Goal: Task Accomplishment & Management: Use online tool/utility

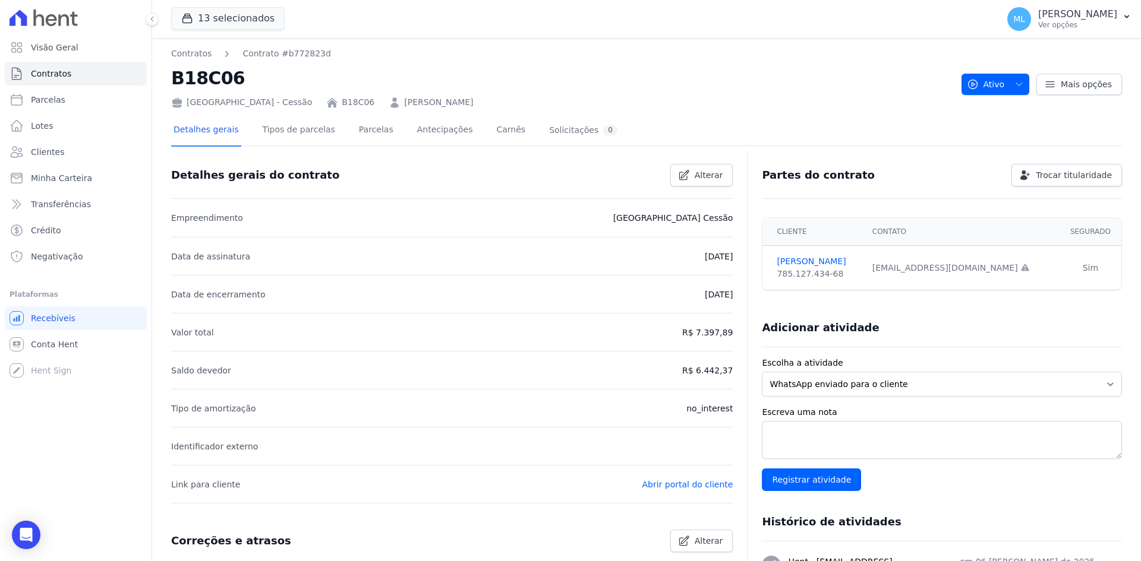
drag, startPoint x: 0, startPoint y: 0, endPoint x: 387, endPoint y: 96, distance: 399.2
click at [404, 96] on link "[PERSON_NAME]" at bounding box center [438, 102] width 69 height 12
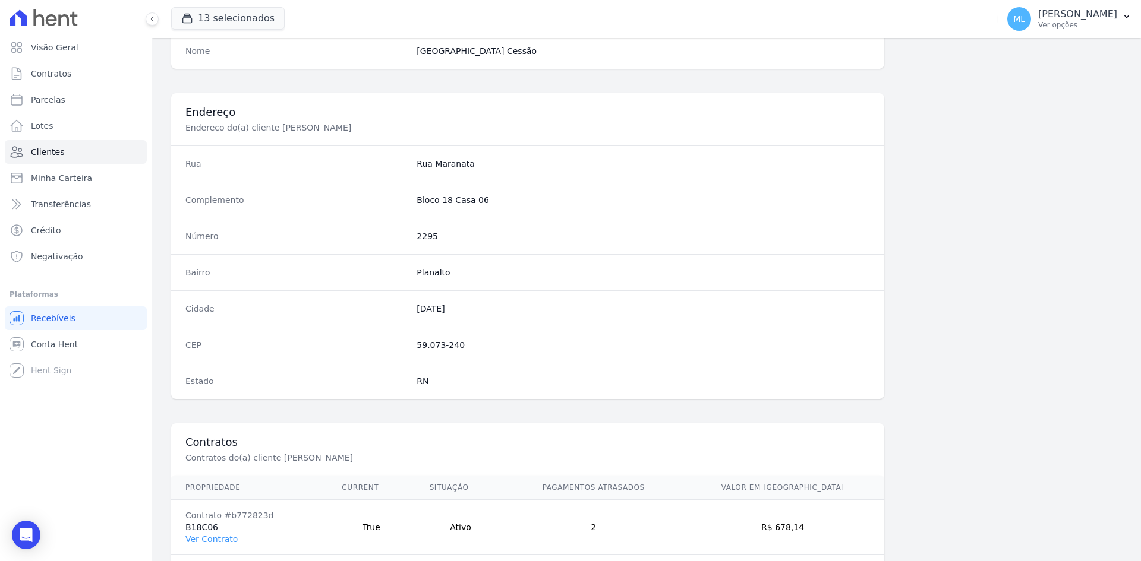
scroll to position [550, 0]
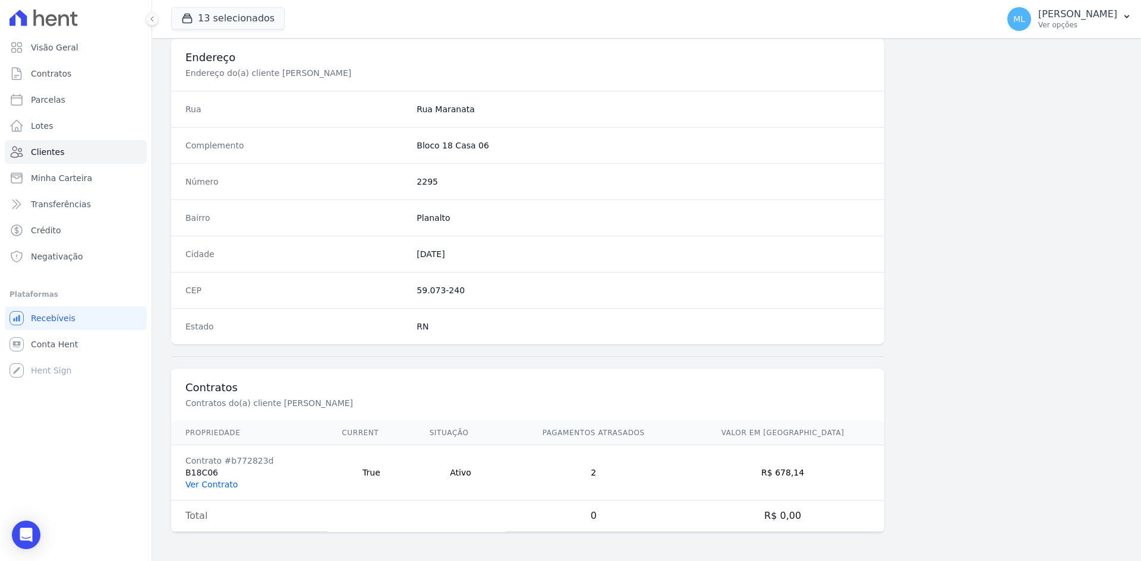
click at [213, 486] on link "Ver Contrato" at bounding box center [211, 485] width 52 height 10
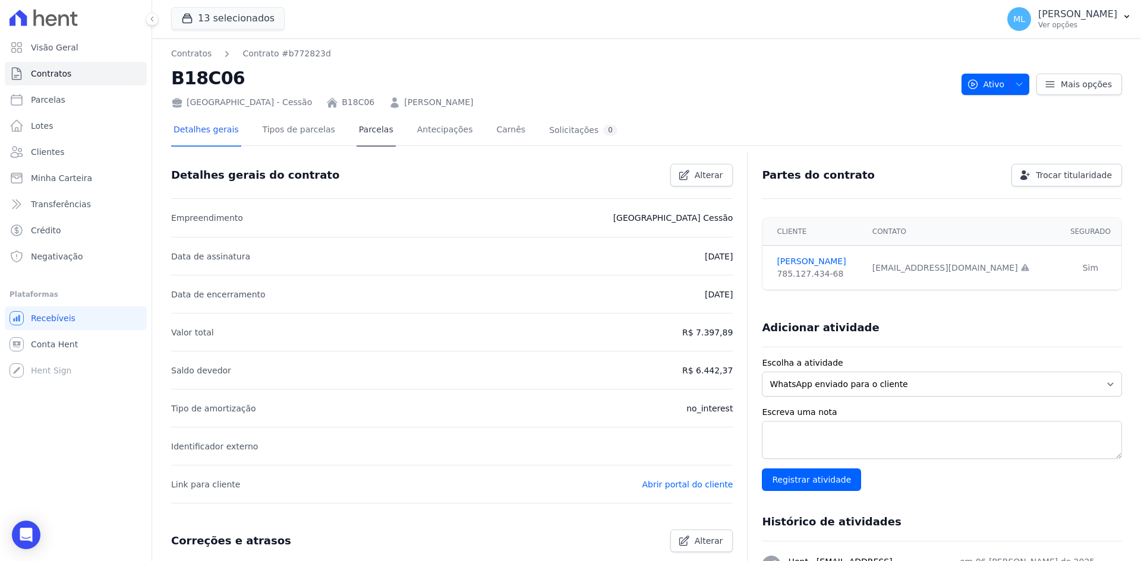
click at [371, 141] on link "Parcelas" at bounding box center [375, 130] width 39 height 31
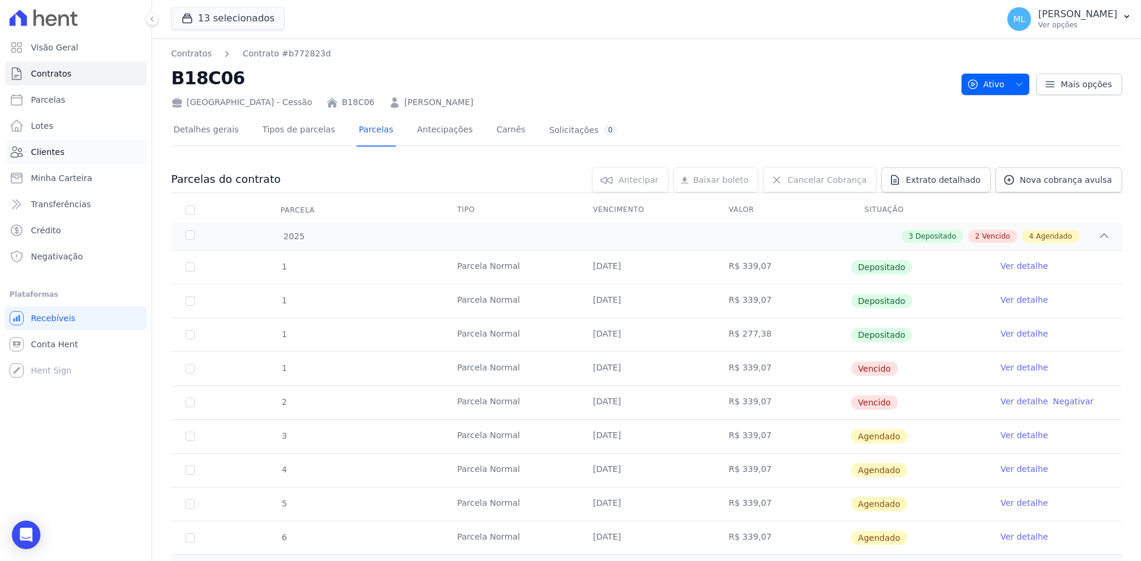
click at [68, 153] on link "Clientes" at bounding box center [76, 152] width 142 height 24
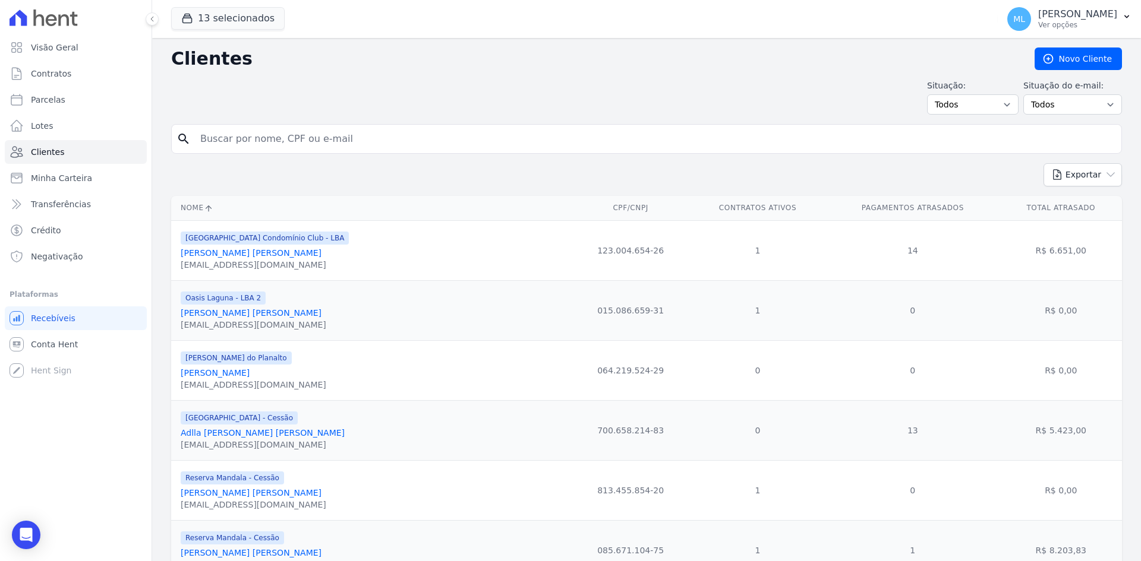
click at [296, 141] on input "search" at bounding box center [654, 139] width 923 height 24
type input "[PERSON_NAME]"
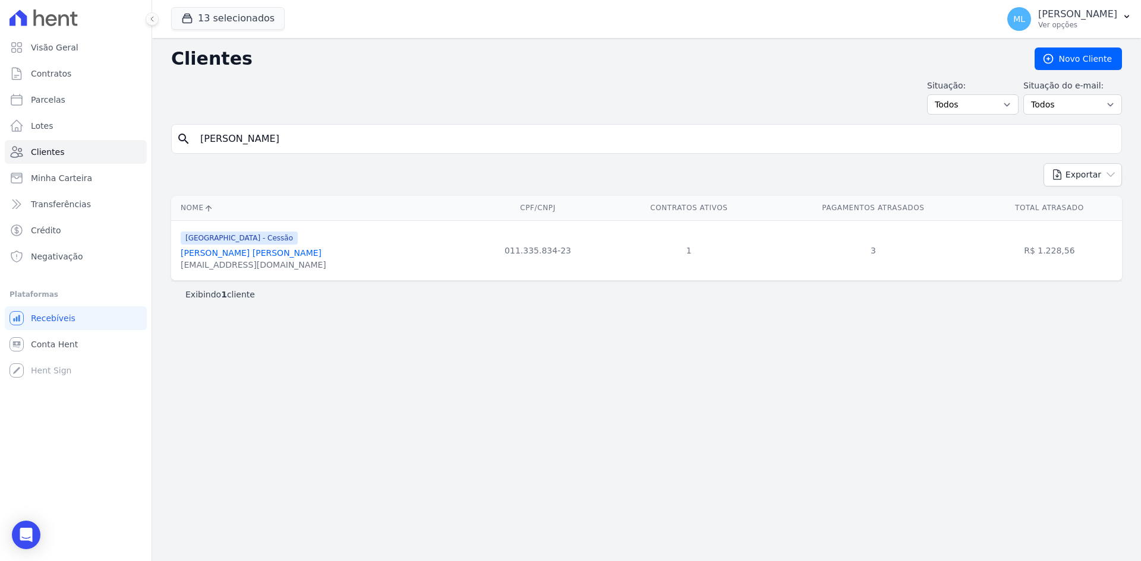
click at [285, 253] on link "[PERSON_NAME] [PERSON_NAME]" at bounding box center [251, 253] width 141 height 10
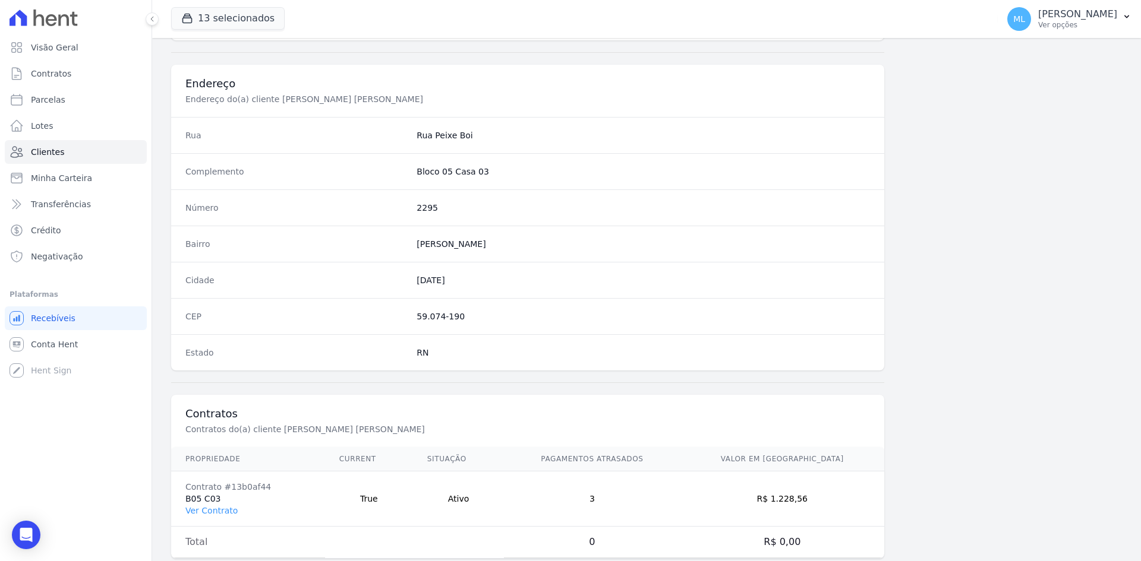
scroll to position [550, 0]
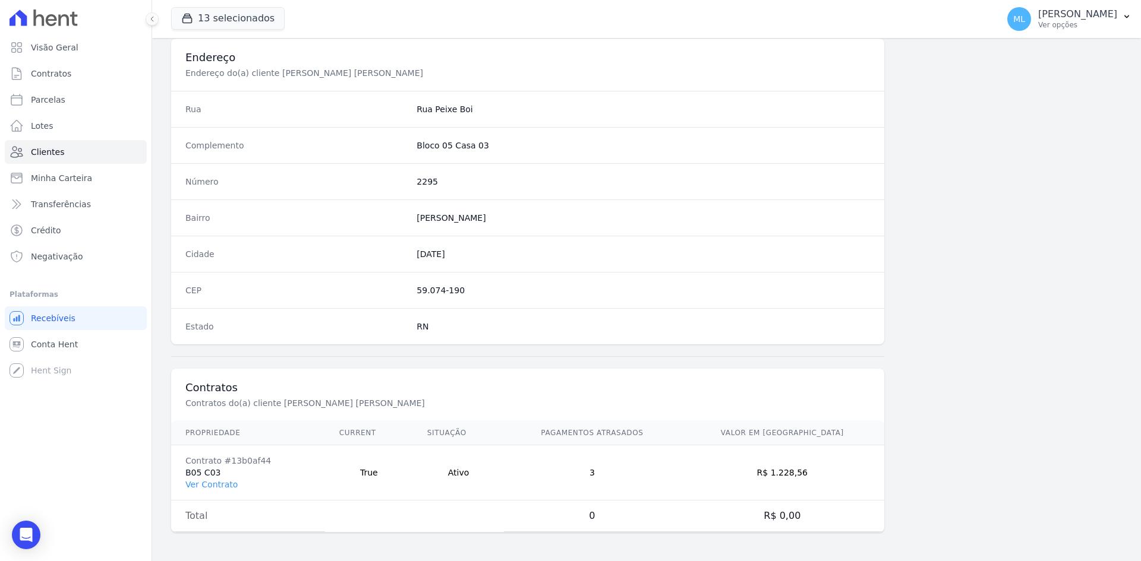
click at [219, 490] on td "Contrato #13b0af44 B05 C03 Ver Contrato" at bounding box center [248, 473] width 154 height 55
click at [220, 483] on link "Ver Contrato" at bounding box center [211, 485] width 52 height 10
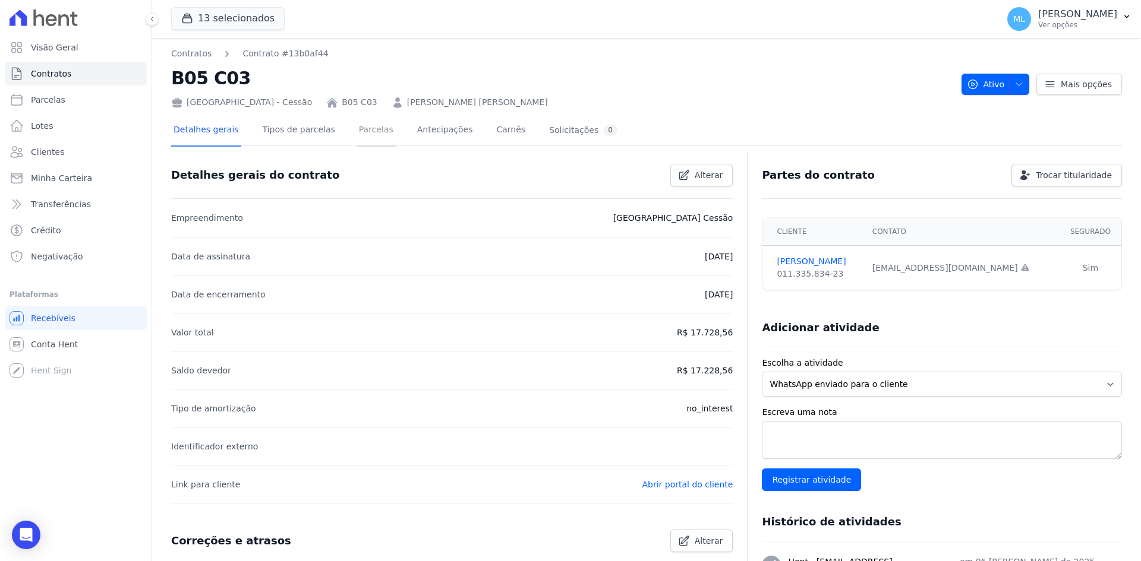
click at [356, 134] on link "Parcelas" at bounding box center [375, 130] width 39 height 31
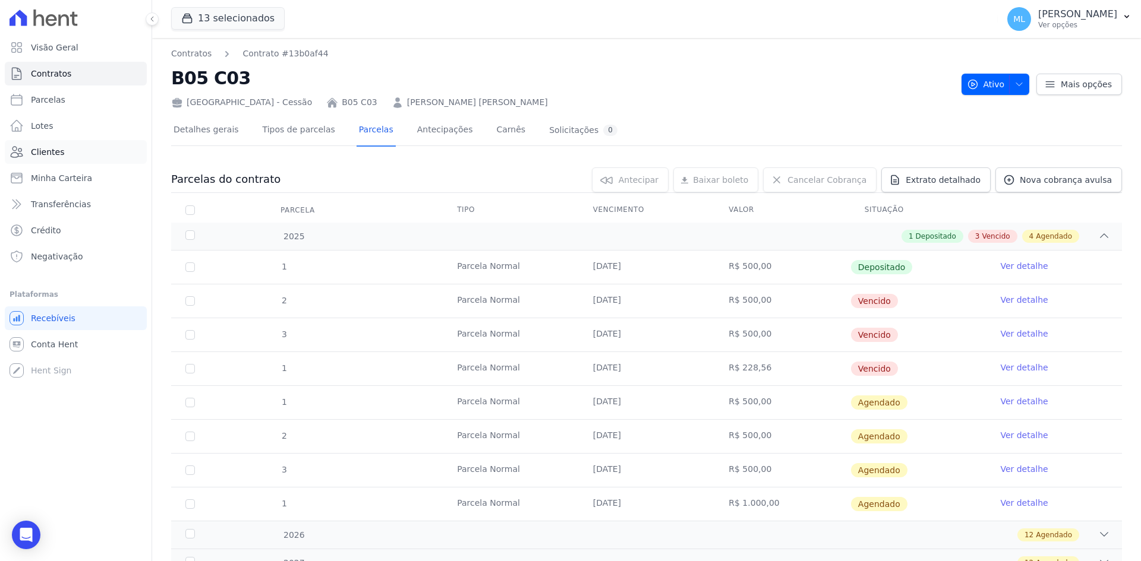
click at [96, 153] on link "Clientes" at bounding box center [76, 152] width 142 height 24
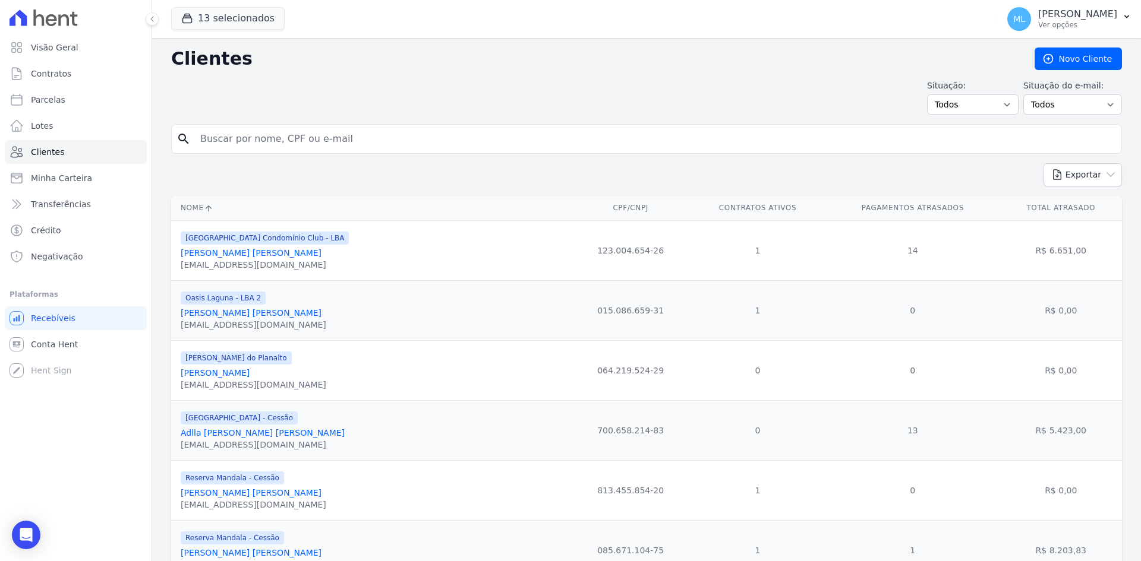
click at [296, 139] on input "search" at bounding box center [654, 139] width 923 height 24
type input "[PERSON_NAME]"
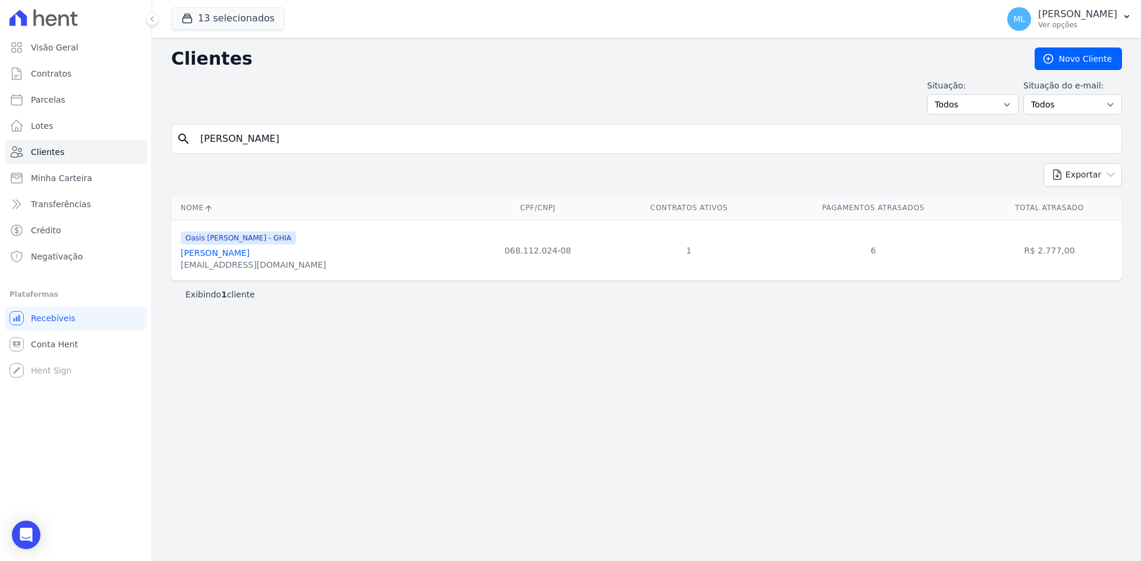
click at [250, 260] on div "[EMAIL_ADDRESS][DOMAIN_NAME]" at bounding box center [254, 265] width 146 height 12
click at [250, 254] on link "[PERSON_NAME]" at bounding box center [215, 253] width 69 height 10
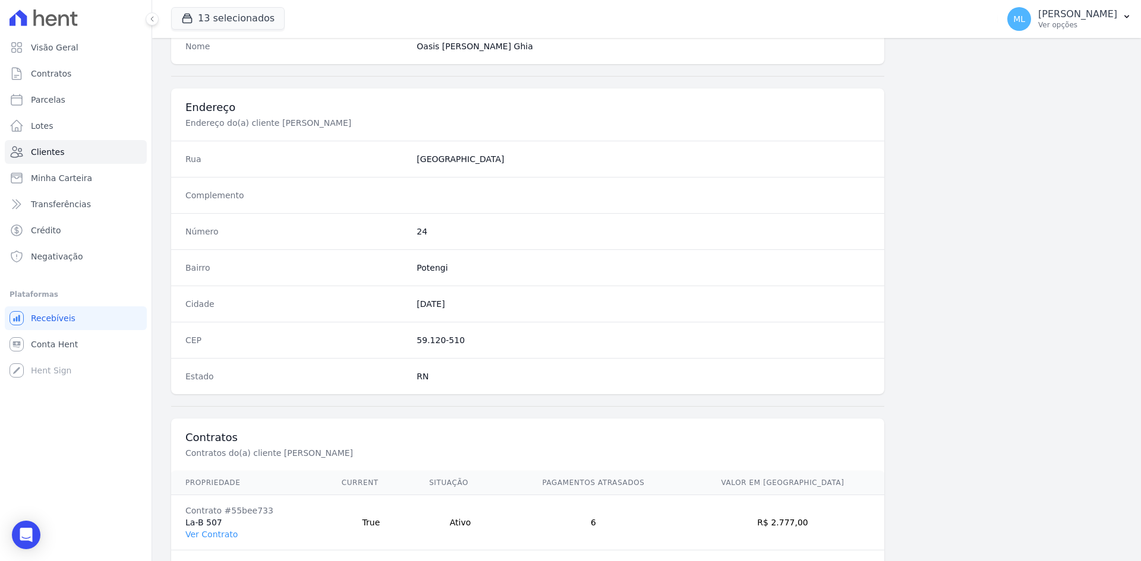
scroll to position [550, 0]
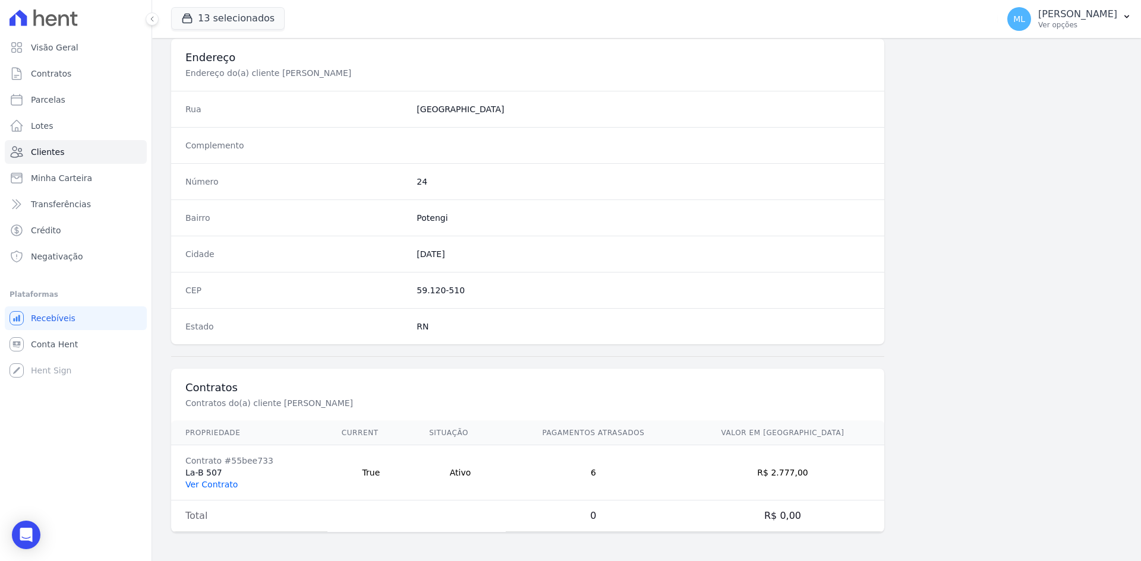
click at [216, 483] on link "Ver Contrato" at bounding box center [211, 485] width 52 height 10
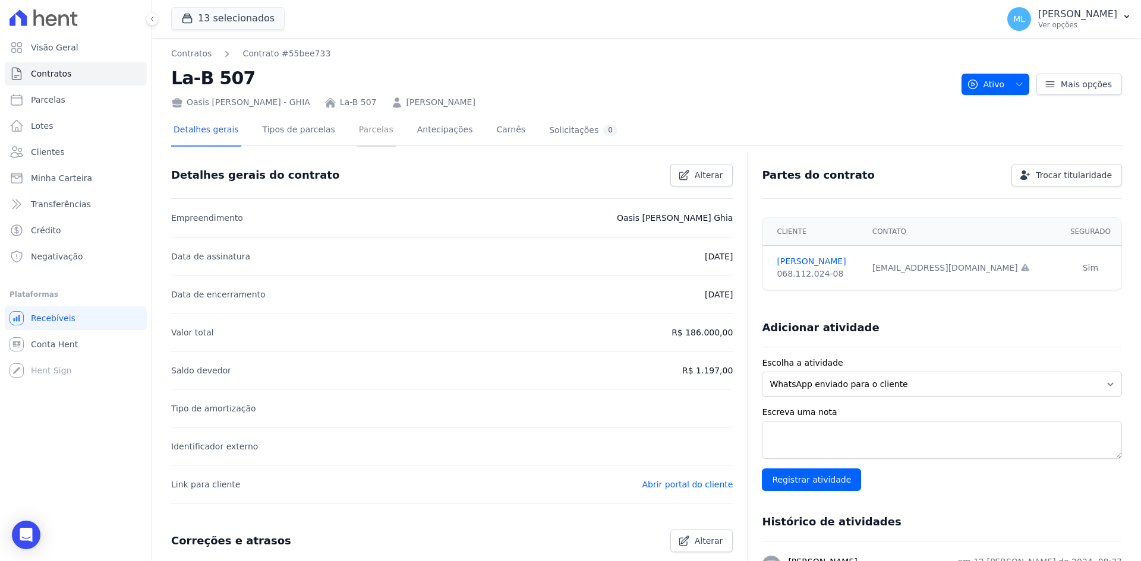
click at [356, 131] on link "Parcelas" at bounding box center [375, 130] width 39 height 31
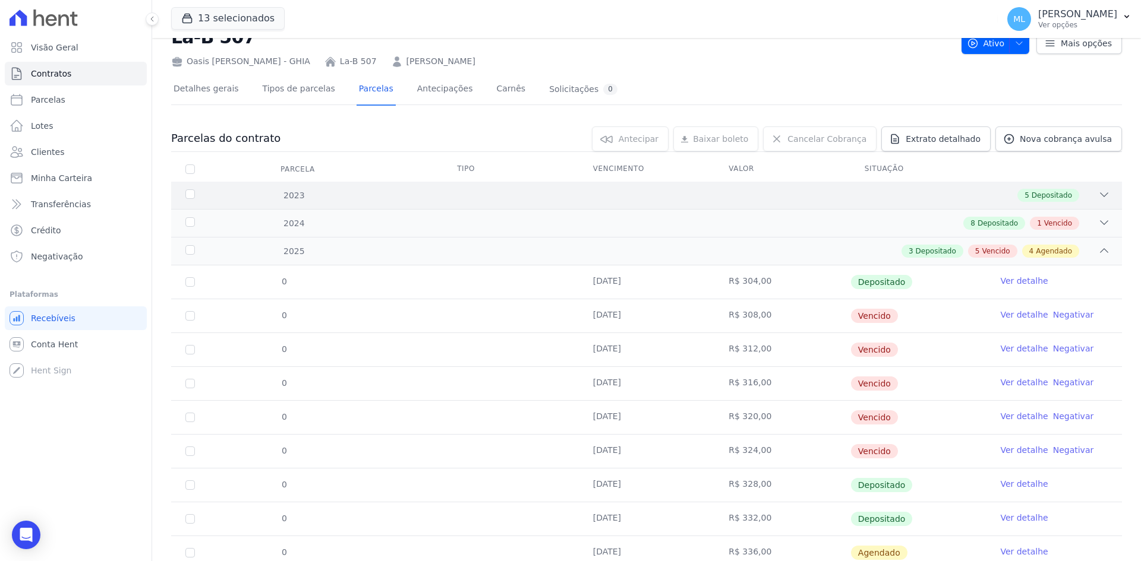
scroll to position [59, 0]
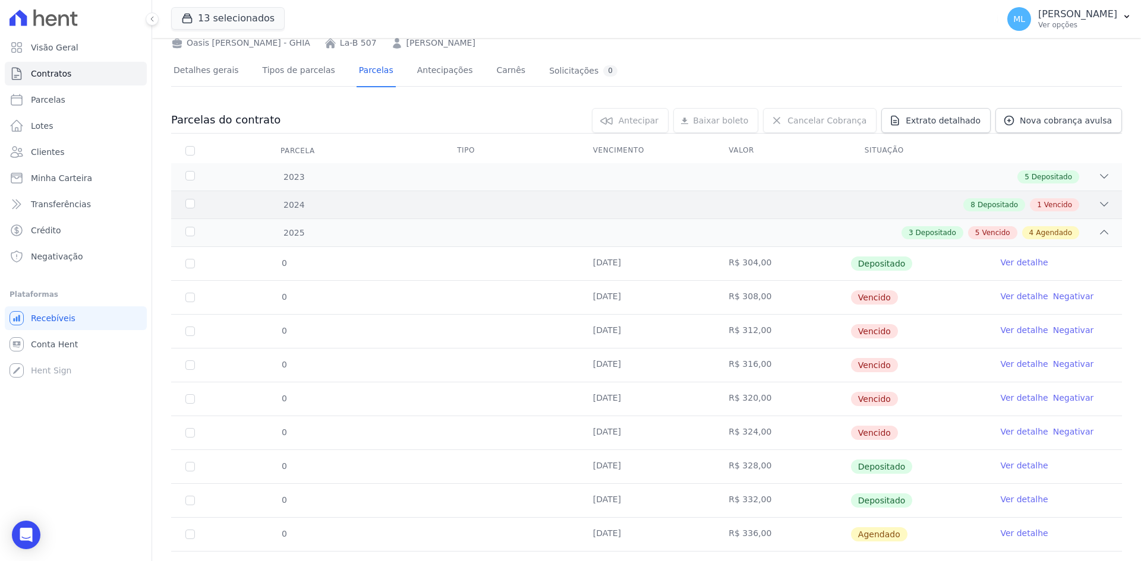
click at [433, 205] on div "8 Depositado 1 Vencido" at bounding box center [693, 204] width 834 height 13
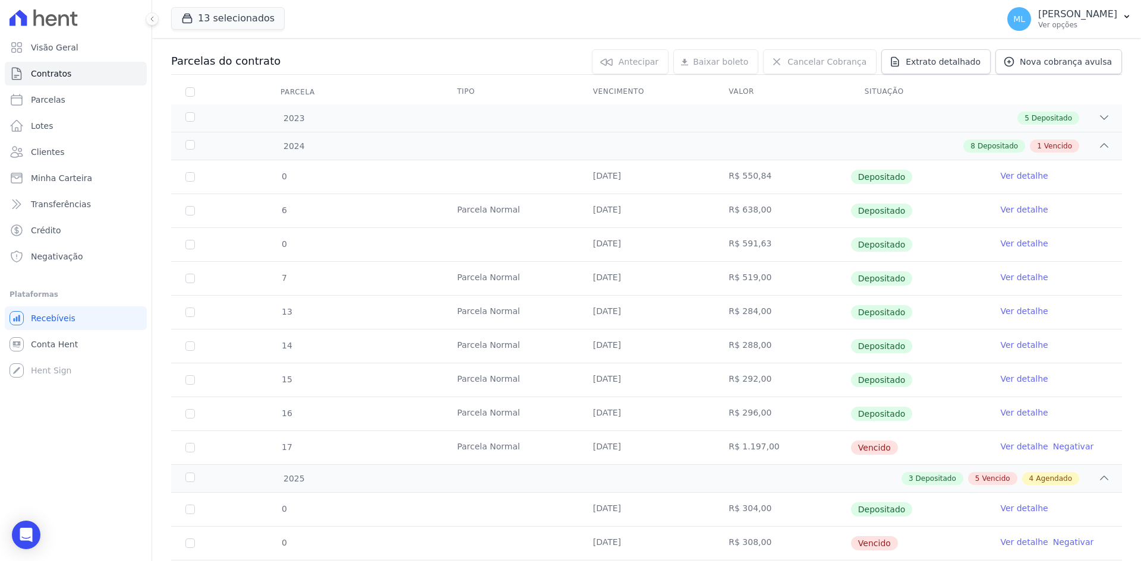
scroll to position [119, 0]
click at [1001, 447] on link "Ver detalhe" at bounding box center [1024, 446] width 48 height 12
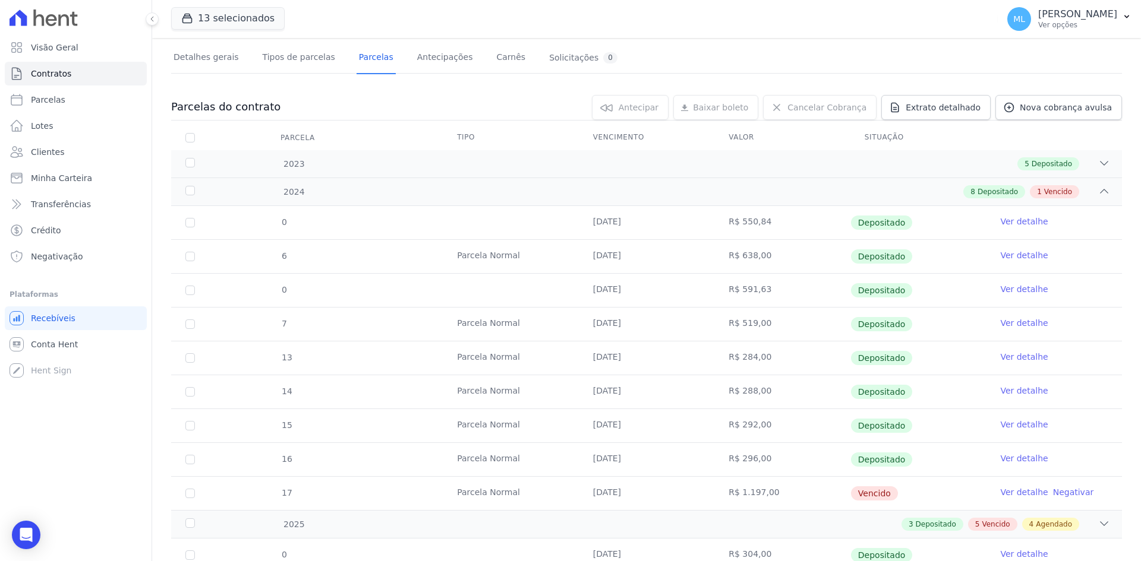
scroll to position [238, 0]
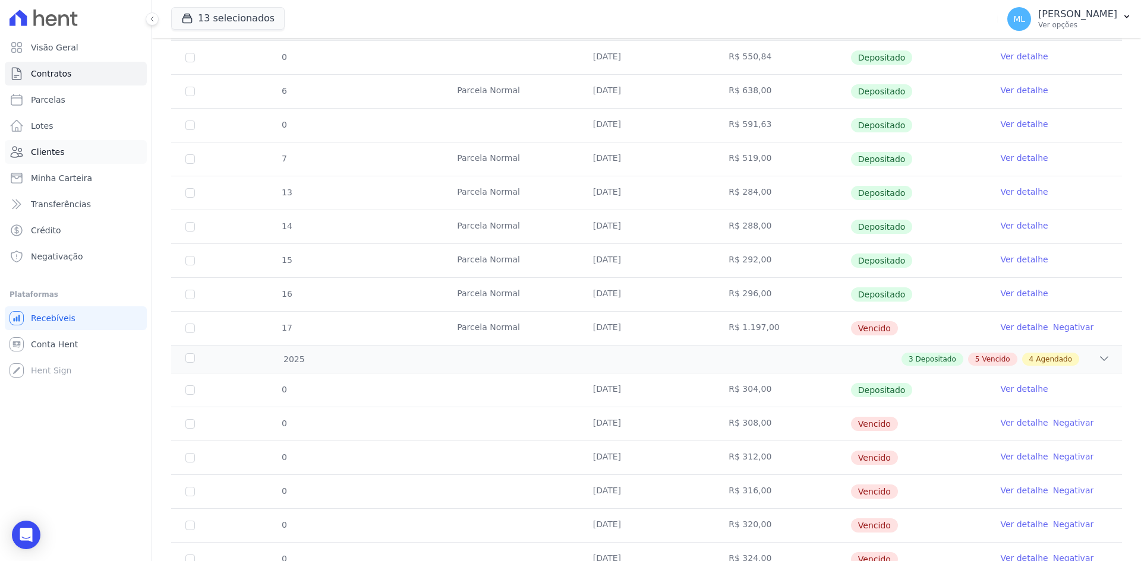
drag, startPoint x: 47, startPoint y: 164, endPoint x: 52, endPoint y: 159, distance: 6.7
click at [47, 163] on ul "Visão Geral Contratos [GEOGRAPHIC_DATA] Lotes Clientes Minha Carteira Transferê…" at bounding box center [76, 152] width 142 height 233
click at [54, 159] on link "Clientes" at bounding box center [76, 152] width 142 height 24
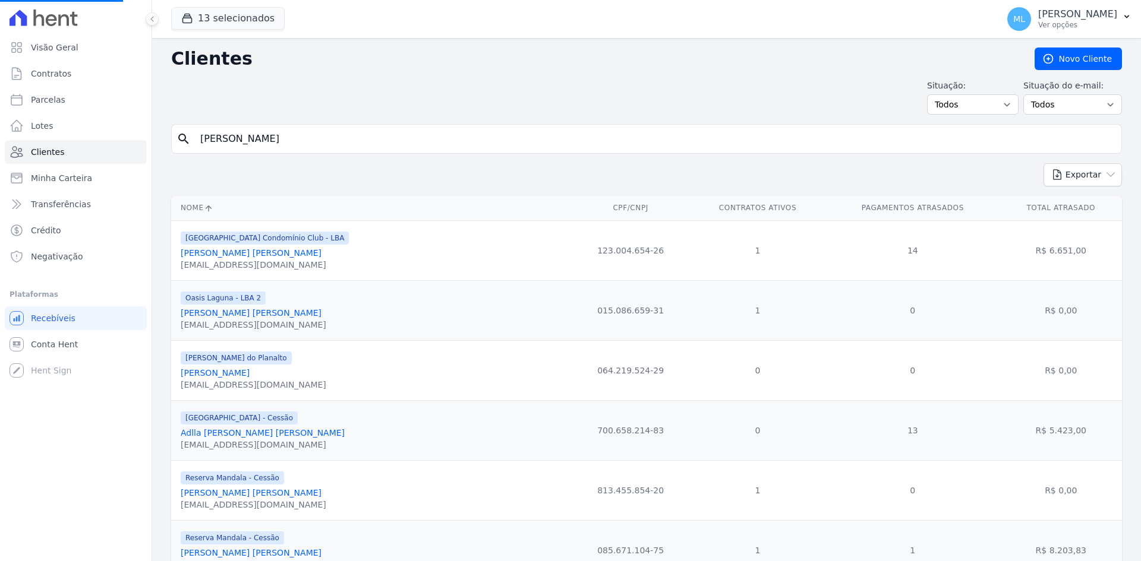
click at [294, 138] on input "[PERSON_NAME]" at bounding box center [654, 139] width 923 height 24
click at [299, 138] on input "search" at bounding box center [654, 139] width 923 height 24
type input "[PERSON_NAME]"
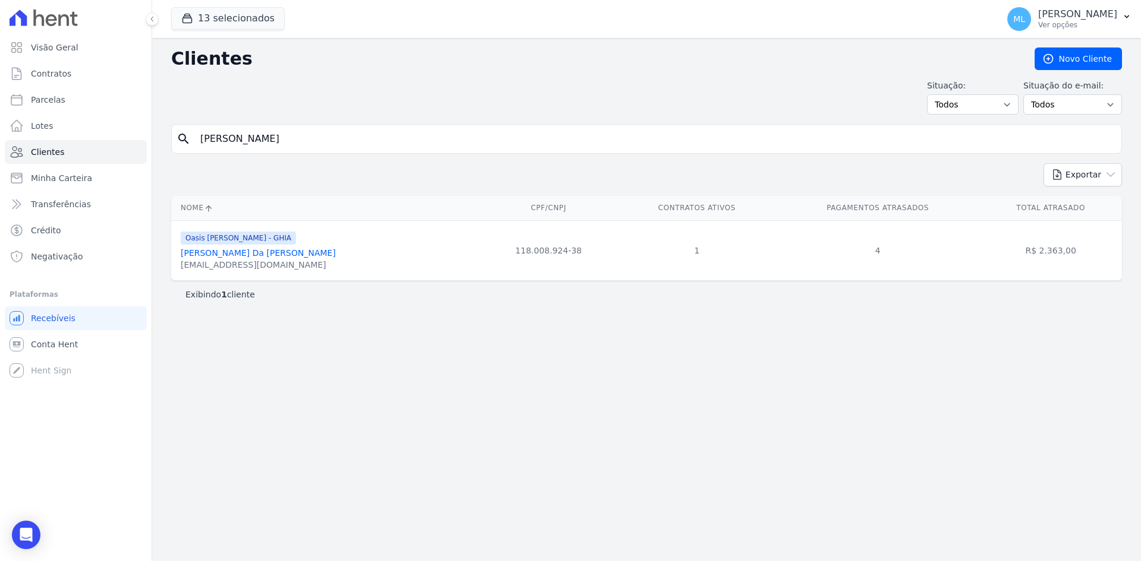
click at [281, 250] on link "[PERSON_NAME] Da [PERSON_NAME]" at bounding box center [258, 253] width 155 height 10
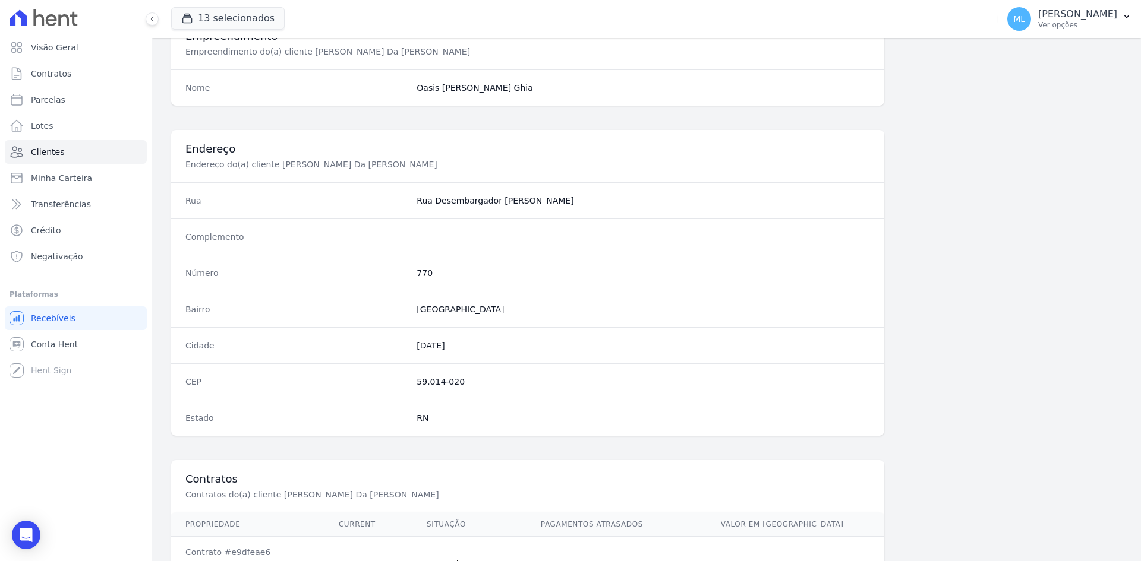
scroll to position [550, 0]
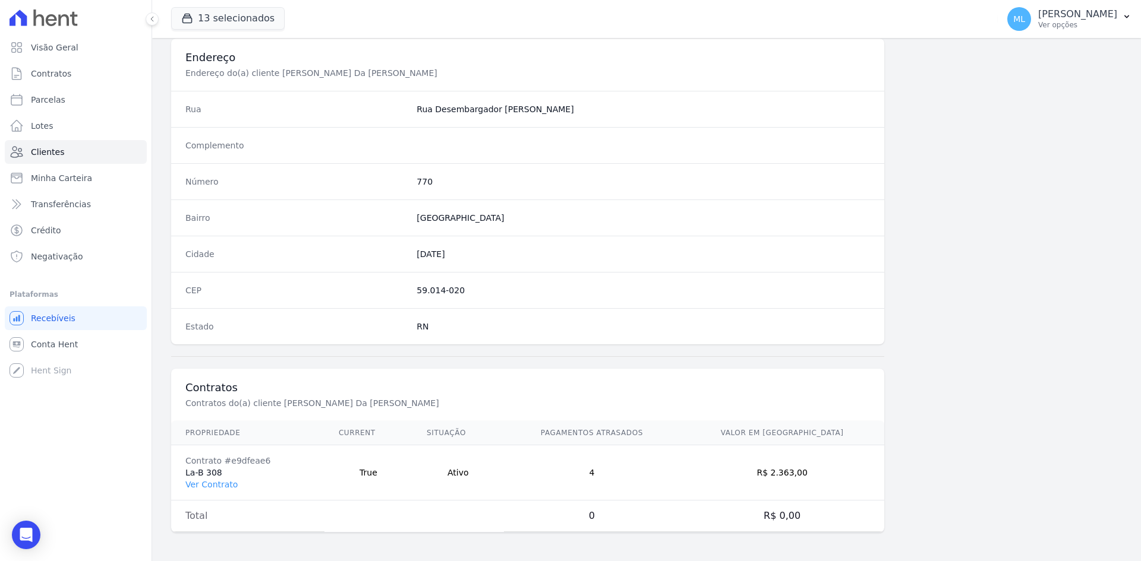
click at [218, 492] on td "Contrato #e9dfeae6 La-B 308 Ver Contrato" at bounding box center [247, 473] width 153 height 55
click at [220, 487] on link "Ver Contrato" at bounding box center [211, 485] width 52 height 10
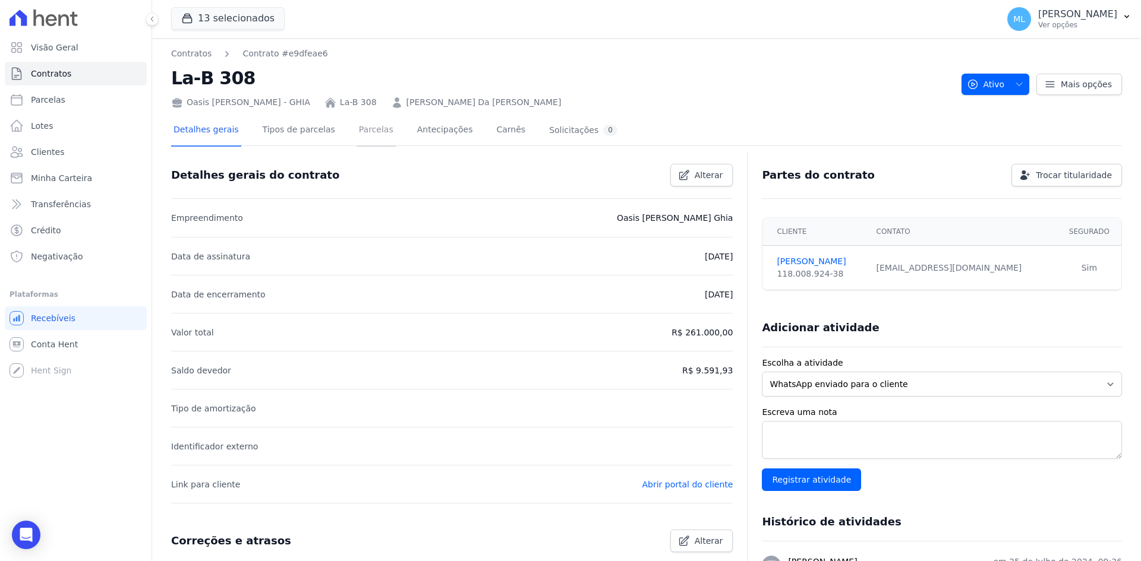
click at [356, 141] on link "Parcelas" at bounding box center [375, 130] width 39 height 31
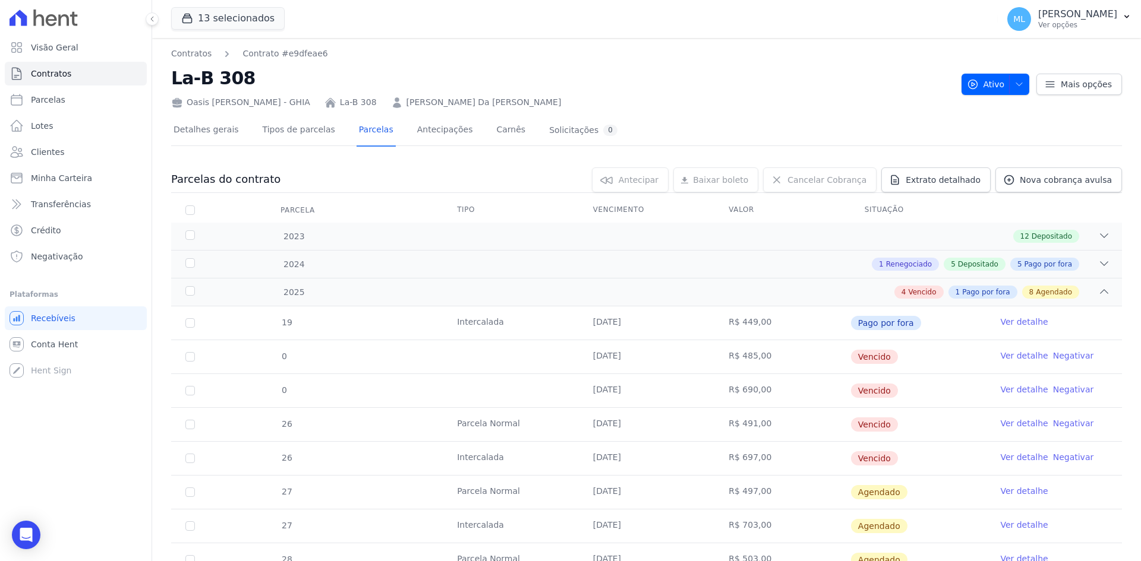
click at [1002, 422] on link "Ver detalhe" at bounding box center [1024, 424] width 48 height 12
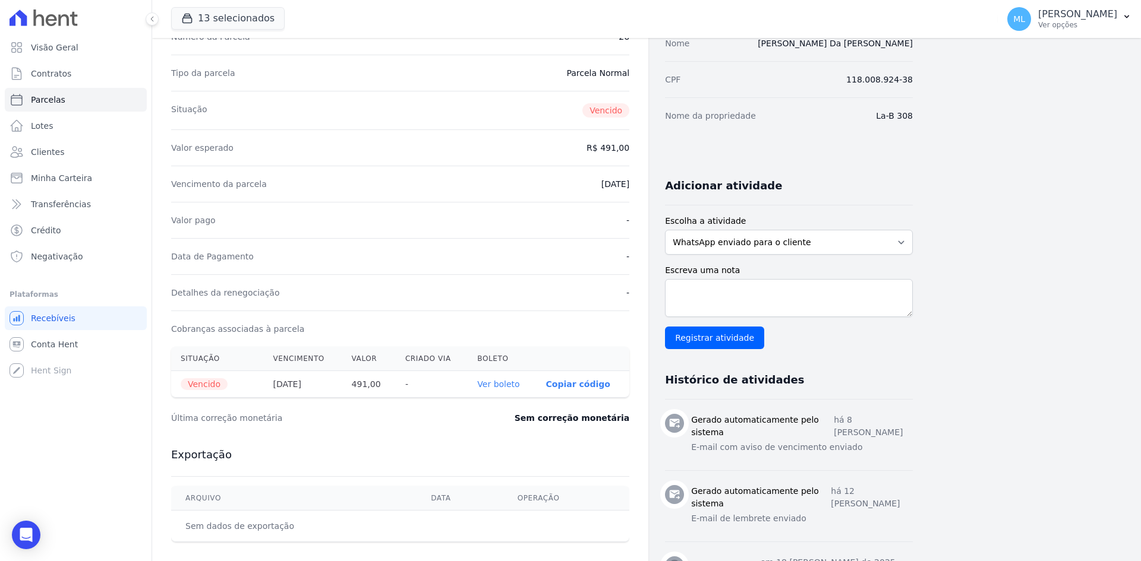
scroll to position [119, 0]
click at [504, 387] on link "Ver boleto" at bounding box center [498, 386] width 42 height 10
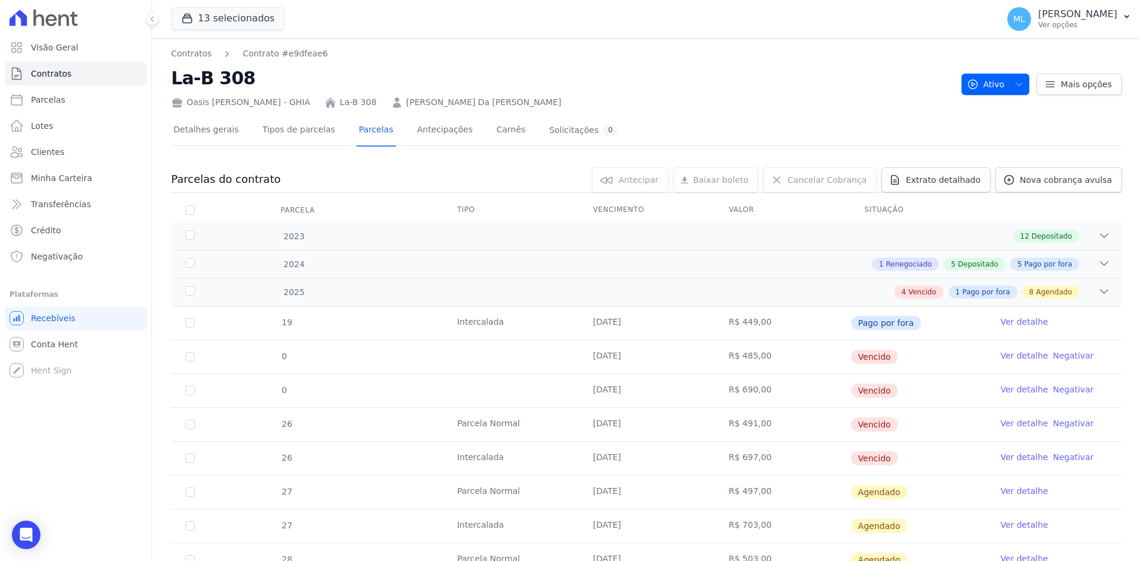
click at [1014, 459] on link "Ver detalhe" at bounding box center [1024, 458] width 48 height 12
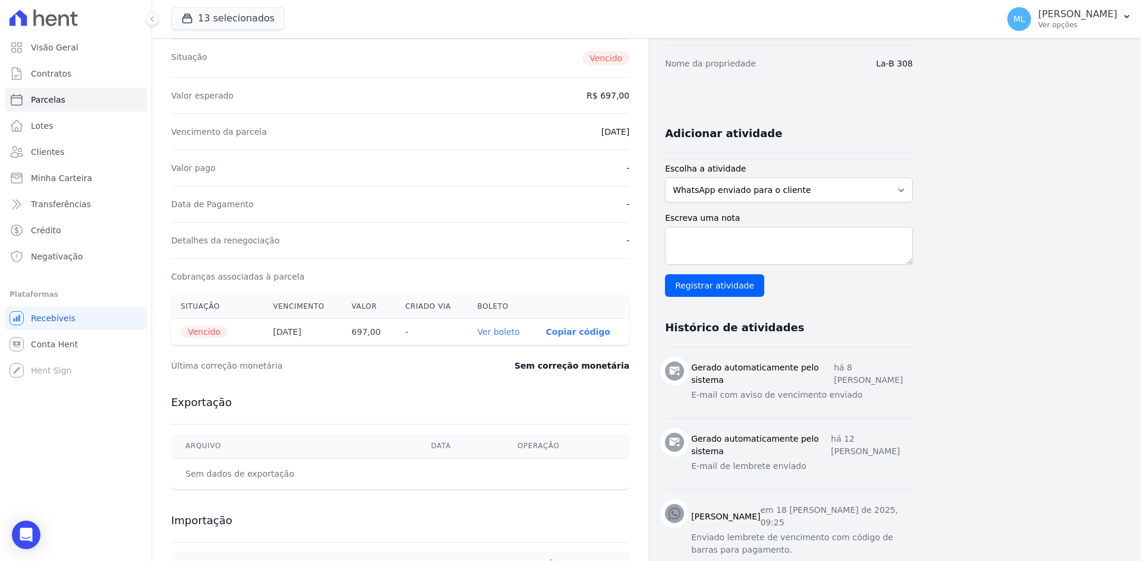
scroll to position [178, 0]
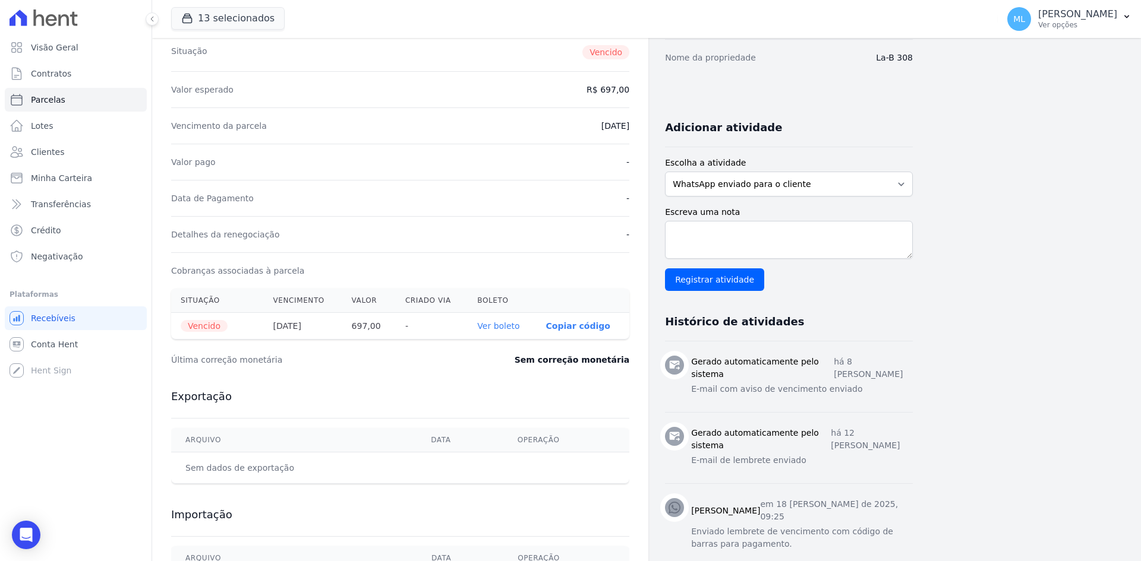
click at [510, 326] on link "Ver boleto" at bounding box center [498, 326] width 42 height 10
